Goal: Information Seeking & Learning: Learn about a topic

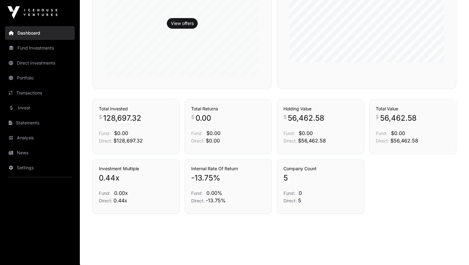
scroll to position [403, 0]
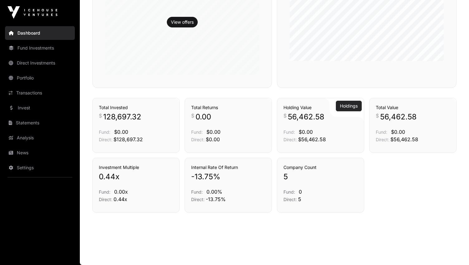
click at [347, 105] on link "Holdings" at bounding box center [349, 106] width 18 height 6
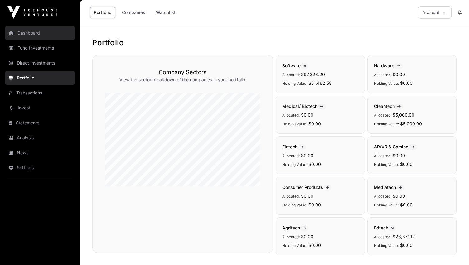
click at [30, 33] on link "Dashboard" at bounding box center [40, 33] width 70 height 14
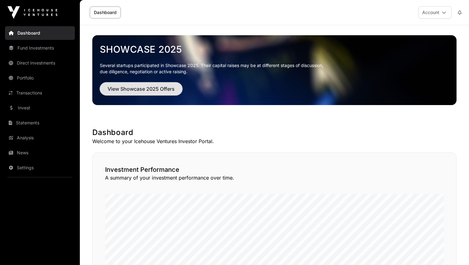
click at [138, 90] on span "View Showcase 2025 Offers" at bounding box center [141, 88] width 67 height 7
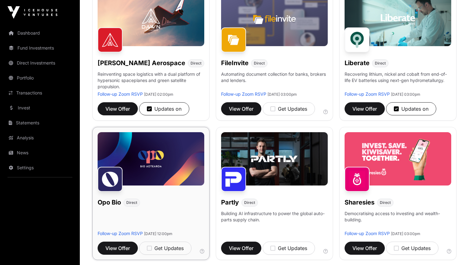
scroll to position [343, 0]
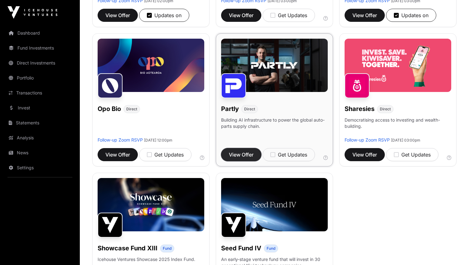
click at [241, 153] on span "View Offer" at bounding box center [241, 154] width 25 height 7
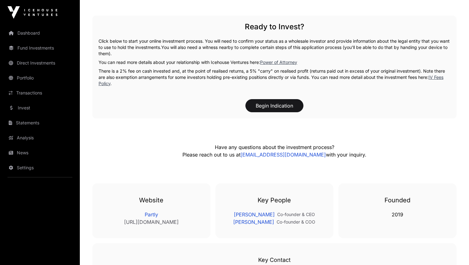
scroll to position [647, 0]
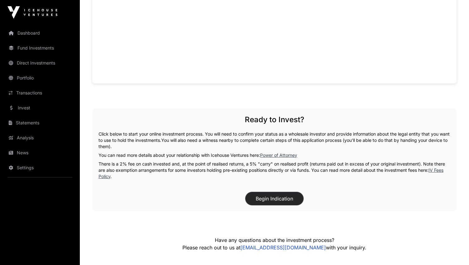
click at [272, 198] on button "Begin Indication" at bounding box center [274, 198] width 58 height 13
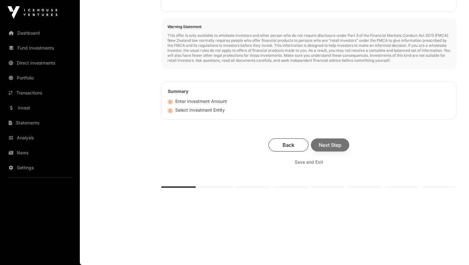
scroll to position [251, 0]
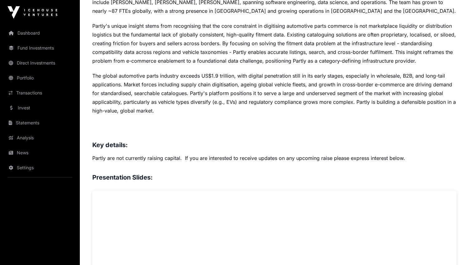
scroll to position [180, 0]
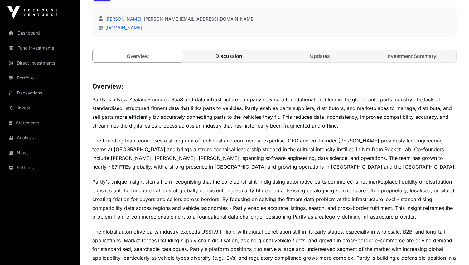
click at [228, 56] on link "Discussion" at bounding box center [229, 56] width 90 height 12
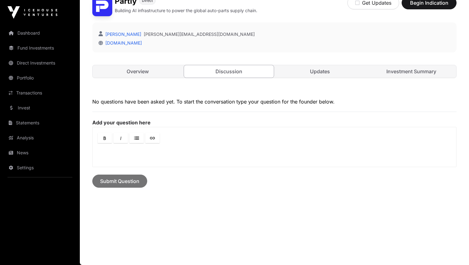
scroll to position [164, 0]
click at [320, 69] on link "Updates" at bounding box center [320, 71] width 90 height 12
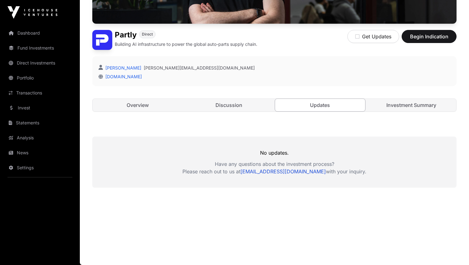
scroll to position [131, 0]
click at [413, 103] on link "Investment Summary" at bounding box center [411, 105] width 90 height 12
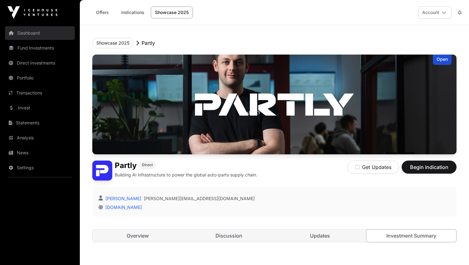
click at [31, 34] on link "Dashboard" at bounding box center [40, 33] width 70 height 14
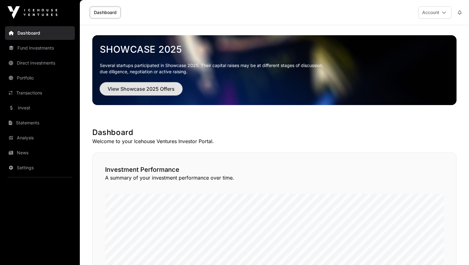
click at [147, 88] on span "View Showcase 2025 Offers" at bounding box center [141, 88] width 67 height 7
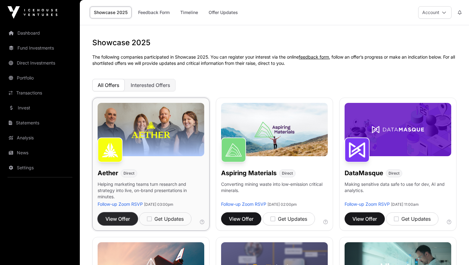
click at [121, 218] on span "View Offer" at bounding box center [117, 218] width 25 height 7
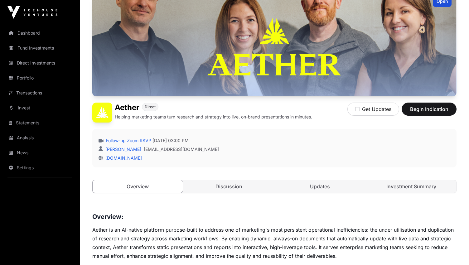
scroll to position [94, 0]
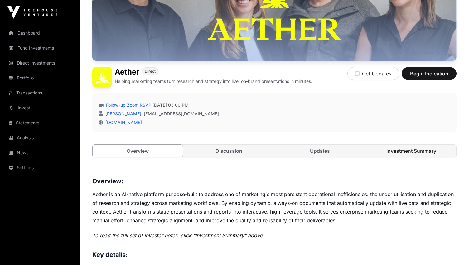
click at [410, 150] on link "Investment Summary" at bounding box center [411, 151] width 90 height 12
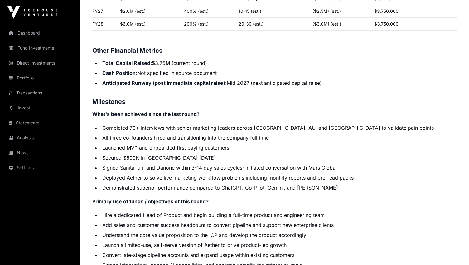
scroll to position [998, 0]
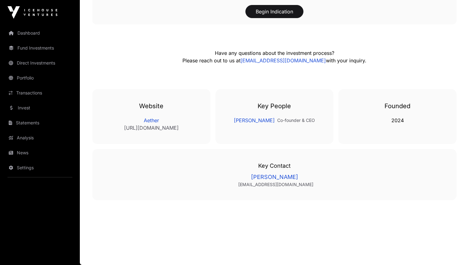
scroll to position [94, 0]
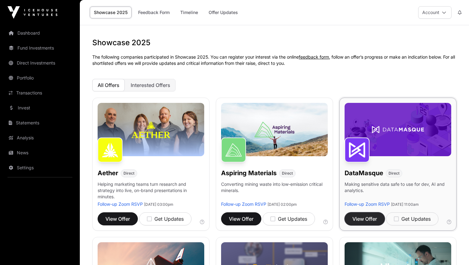
click at [366, 220] on span "View Offer" at bounding box center [364, 218] width 25 height 7
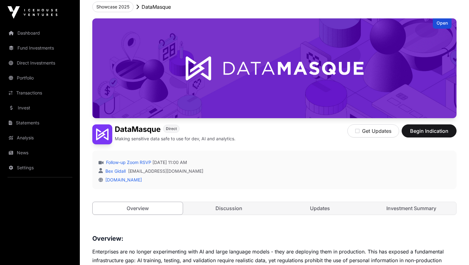
scroll to position [62, 0]
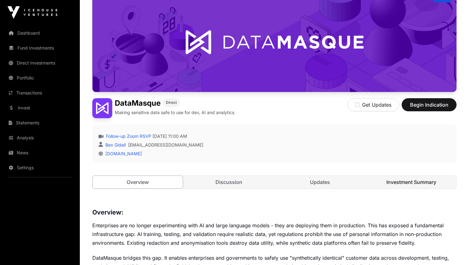
click at [418, 182] on link "Investment Summary" at bounding box center [411, 182] width 90 height 12
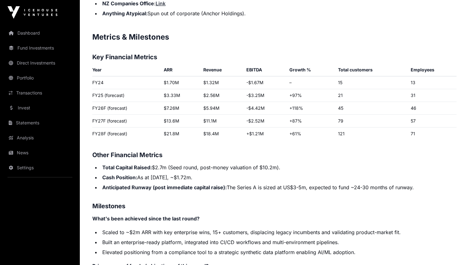
scroll to position [998, 0]
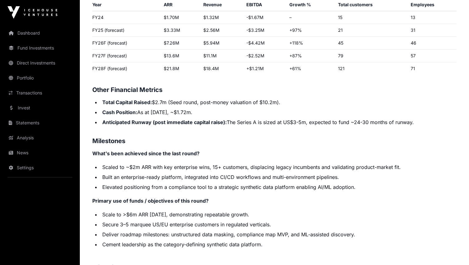
scroll to position [62, 0]
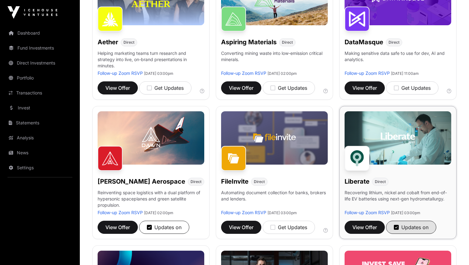
scroll to position [187, 0]
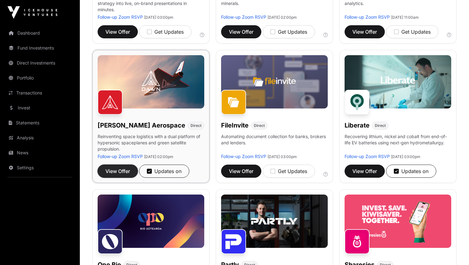
click at [120, 173] on span "View Offer" at bounding box center [117, 170] width 25 height 7
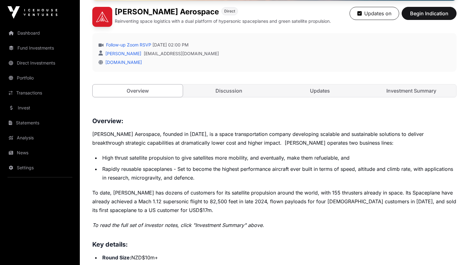
scroll to position [156, 0]
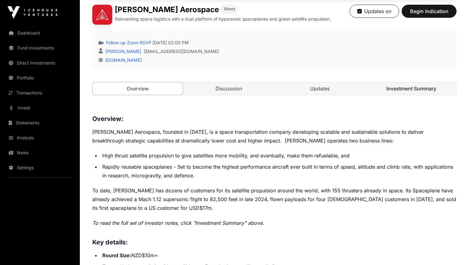
click at [418, 90] on link "Investment Summary" at bounding box center [411, 88] width 90 height 12
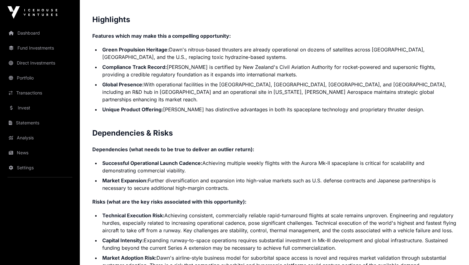
scroll to position [1410, 0]
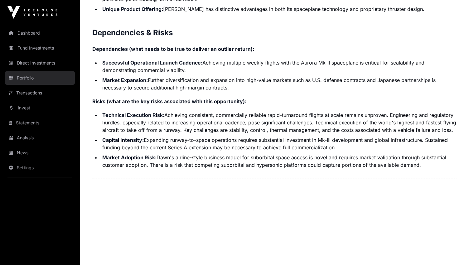
click at [26, 80] on link "Portfolio" at bounding box center [40, 78] width 70 height 14
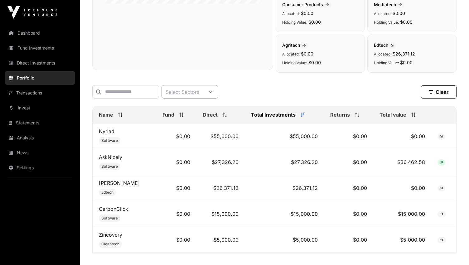
scroll to position [227, 0]
